Goal: Information Seeking & Learning: Understand process/instructions

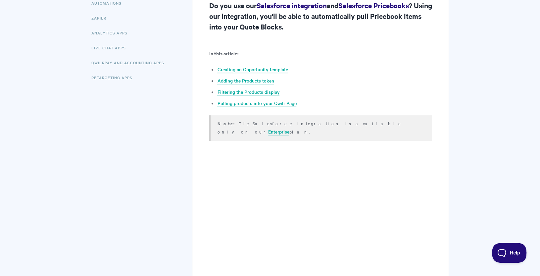
scroll to position [311, 0]
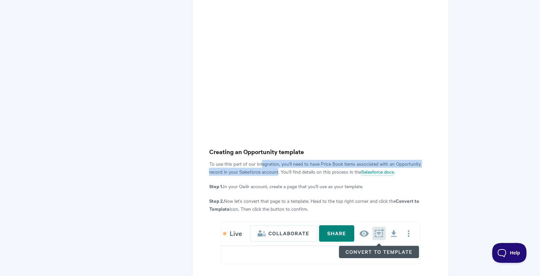
drag, startPoint x: 260, startPoint y: 157, endPoint x: 278, endPoint y: 163, distance: 18.5
click at [278, 163] on p "To use this part of our integration, you'll need to have Price Book items assoc…" at bounding box center [320, 168] width 223 height 16
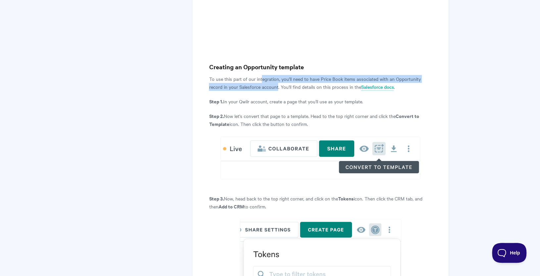
scroll to position [400, 0]
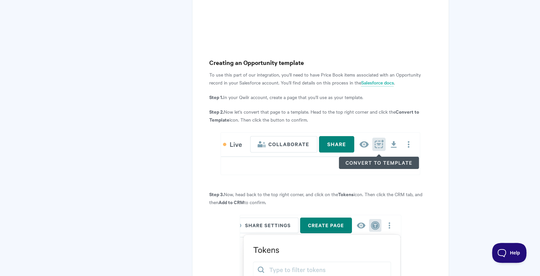
click at [332, 71] on p "To use this part of our integration, you'll need to have Price Book items assoc…" at bounding box center [320, 79] width 223 height 16
drag, startPoint x: 234, startPoint y: 90, endPoint x: 381, endPoint y: 91, distance: 147.0
click at [381, 93] on p "Step 1. In your Qwilr account, create a page that you'll use as your template." at bounding box center [320, 97] width 223 height 8
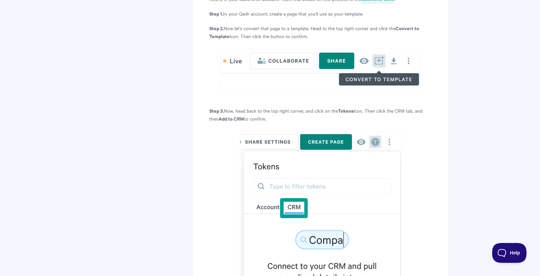
scroll to position [525, 0]
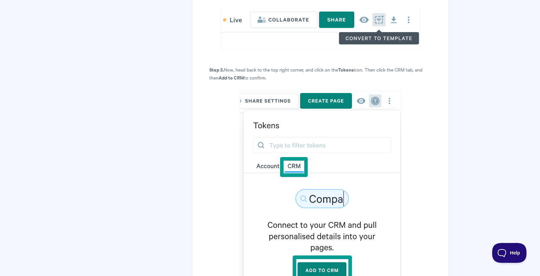
drag, startPoint x: 227, startPoint y: 61, endPoint x: 429, endPoint y: 65, distance: 201.6
click at [429, 66] on p "Step 3. Now, head back to the top right corner, and click on the Tokens icon. T…" at bounding box center [320, 74] width 223 height 16
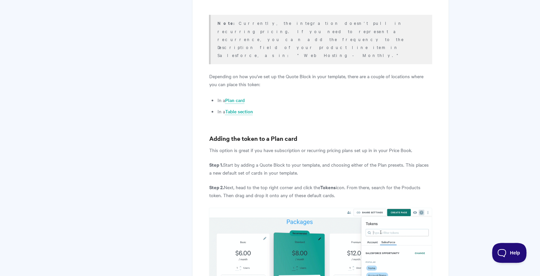
scroll to position [1268, 0]
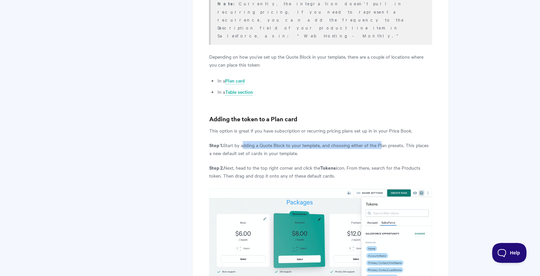
drag, startPoint x: 243, startPoint y: 105, endPoint x: 381, endPoint y: 107, distance: 138.1
click at [381, 141] on p "Step 1. Start by adding a Quote Block to your template, and choosing either of …" at bounding box center [320, 149] width 223 height 16
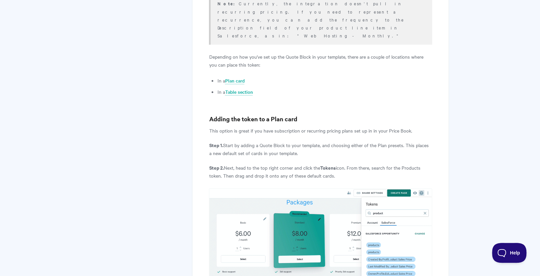
click at [255, 164] on p "Step 2. Next, head to the top right corner and click the Tokens icon. From ther…" at bounding box center [320, 172] width 223 height 16
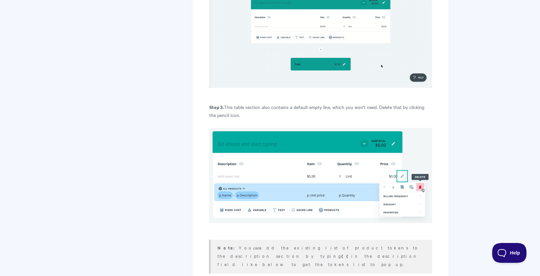
scroll to position [2157, 0]
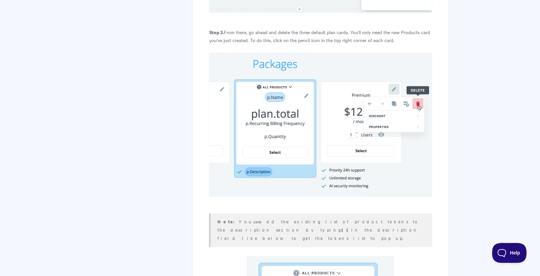
click at [132, 124] on div "Salesforce: Pricebooks View in Help Scout Do you use our Salesforce integration…" at bounding box center [270, 42] width 358 height 3110
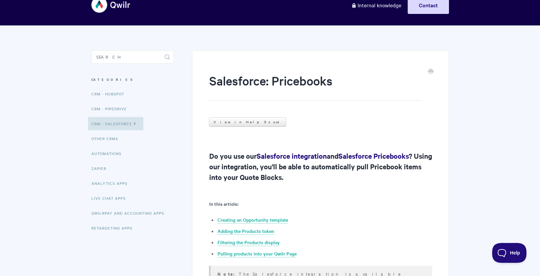
scroll to position [44, 0]
